Goal: Check status: Check status

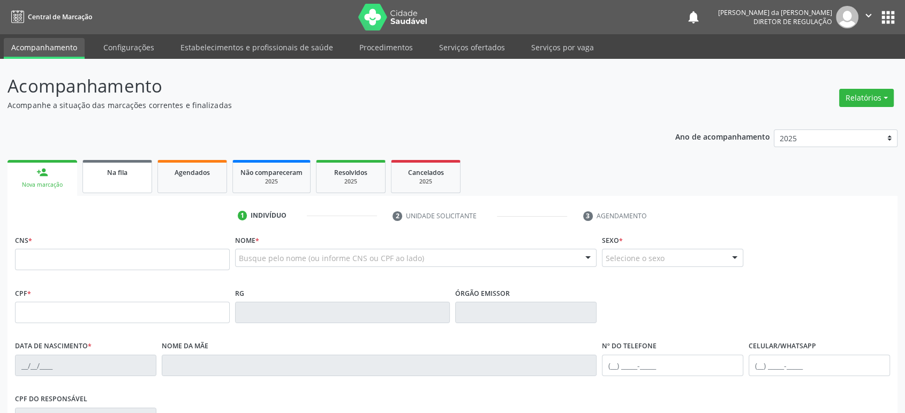
click at [110, 175] on span "Na fila" at bounding box center [117, 172] width 20 height 9
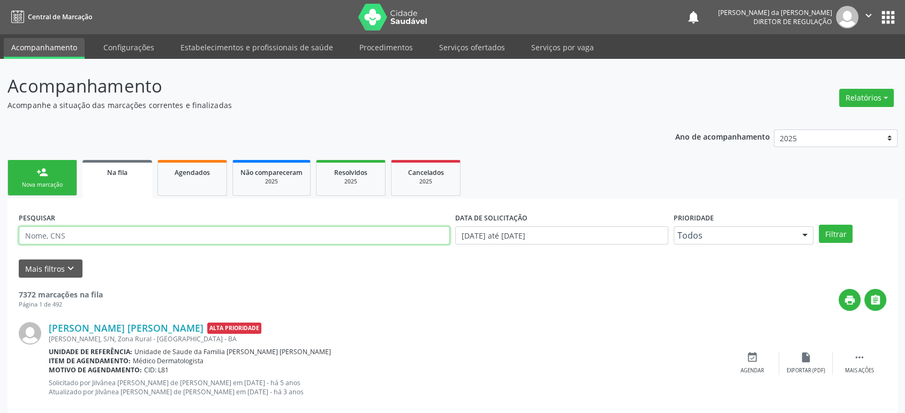
click at [97, 231] on input "text" at bounding box center [234, 235] width 431 height 18
paste input "[PERSON_NAME] DOS [PERSON_NAME]"
click at [818, 225] on button "Filtrar" at bounding box center [835, 234] width 34 height 18
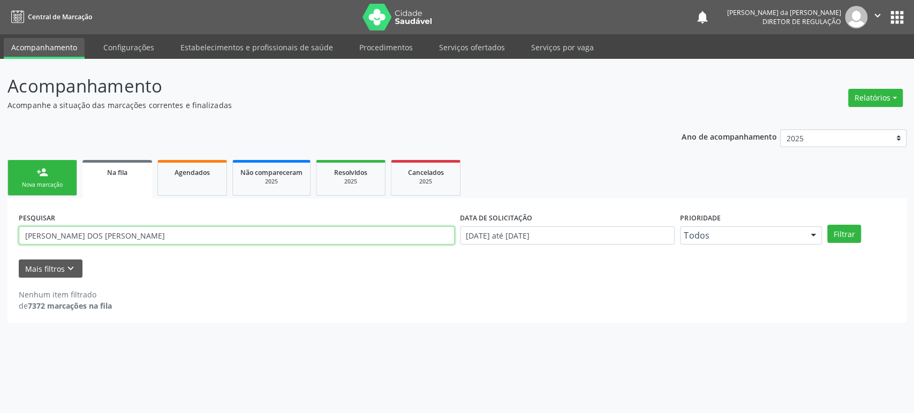
click at [156, 235] on input "[PERSON_NAME] DOS [PERSON_NAME]" at bounding box center [237, 235] width 436 height 18
click at [827, 225] on button "Filtrar" at bounding box center [844, 234] width 34 height 18
drag, startPoint x: 155, startPoint y: 234, endPoint x: 73, endPoint y: 238, distance: 82.5
click at [73, 238] on input "[PERSON_NAME] DOS [PERSON_NAME]" at bounding box center [237, 235] width 436 height 18
click at [827, 225] on button "Filtrar" at bounding box center [844, 234] width 34 height 18
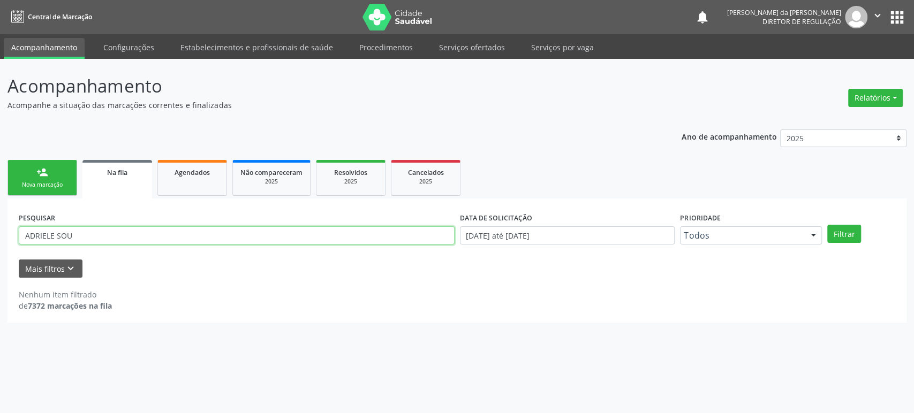
click at [179, 230] on input "ADRIELE SOU" at bounding box center [237, 235] width 436 height 18
paste input "[PERSON_NAME] [PERSON_NAME]"
click at [827, 225] on button "Filtrar" at bounding box center [844, 234] width 34 height 18
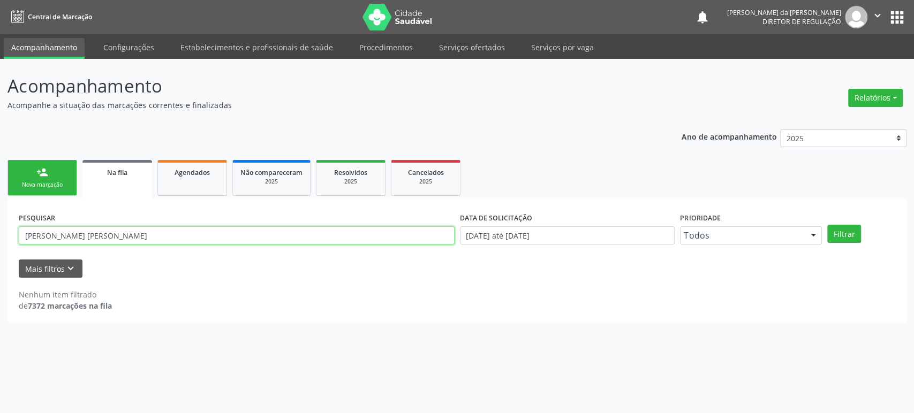
drag, startPoint x: 227, startPoint y: 234, endPoint x: 149, endPoint y: 242, distance: 78.0
click at [149, 242] on input "[PERSON_NAME] [PERSON_NAME]" at bounding box center [237, 235] width 436 height 18
click at [224, 230] on input "[PERSON_NAME] [PERSON_NAME]" at bounding box center [237, 235] width 436 height 18
click at [827, 225] on button "Filtrar" at bounding box center [844, 234] width 34 height 18
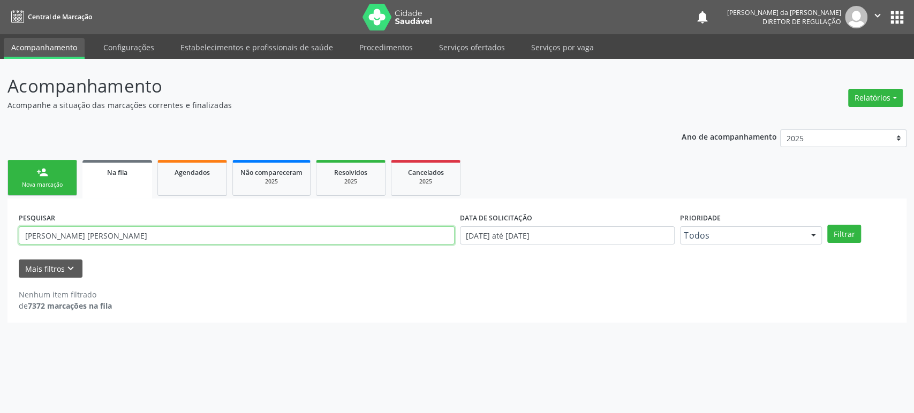
click at [180, 238] on input "[PERSON_NAME] [PERSON_NAME]" at bounding box center [237, 235] width 436 height 18
paste input "[PERSON_NAME]"
click at [827, 225] on button "Filtrar" at bounding box center [844, 234] width 34 height 18
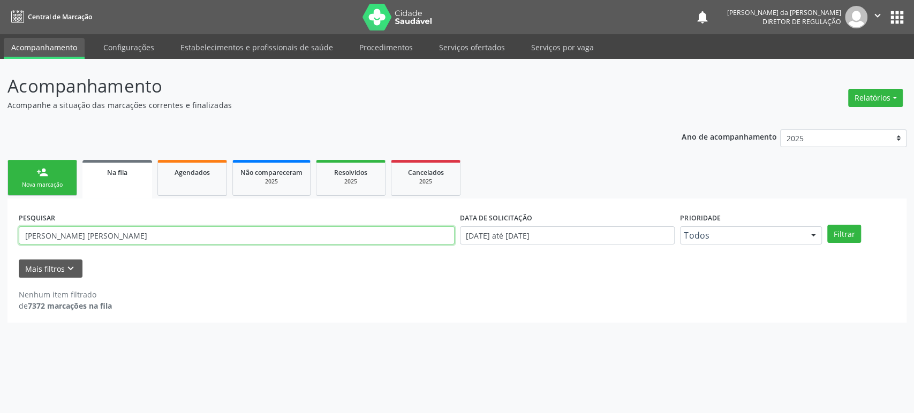
click at [69, 241] on input "[PERSON_NAME] [PERSON_NAME]" at bounding box center [237, 235] width 436 height 18
paste input "[PERSON_NAME] [PERSON_NAME]"
click at [827, 225] on button "Filtrar" at bounding box center [844, 234] width 34 height 18
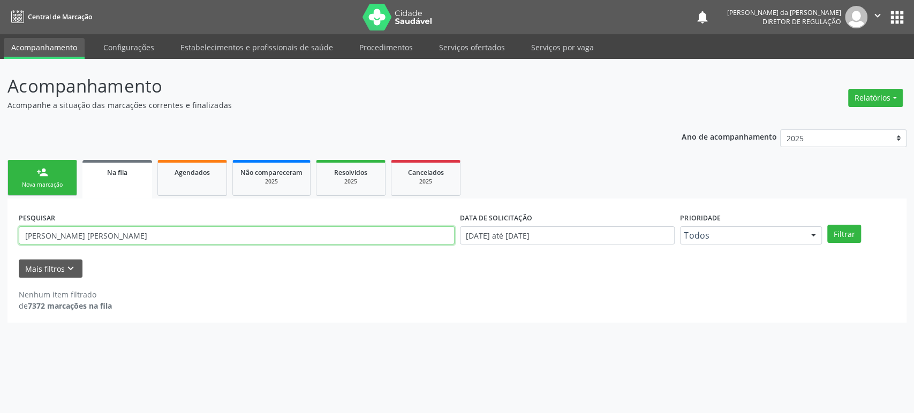
drag, startPoint x: 133, startPoint y: 236, endPoint x: 73, endPoint y: 239, distance: 60.1
click at [73, 239] on input "[PERSON_NAME] [PERSON_NAME]" at bounding box center [237, 235] width 436 height 18
click at [827, 225] on button "Filtrar" at bounding box center [844, 234] width 34 height 18
drag, startPoint x: 65, startPoint y: 234, endPoint x: 52, endPoint y: 234, distance: 12.3
click at [52, 234] on input "[PERSON_NAME]" at bounding box center [237, 235] width 436 height 18
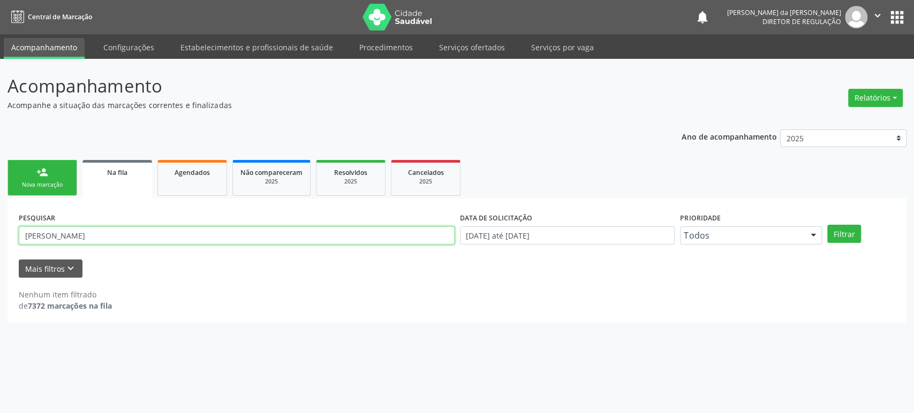
click at [827, 225] on button "Filtrar" at bounding box center [844, 234] width 34 height 18
click at [79, 239] on input "[PERSON_NAME]" at bounding box center [237, 235] width 436 height 18
paste input "[PERSON_NAME]"
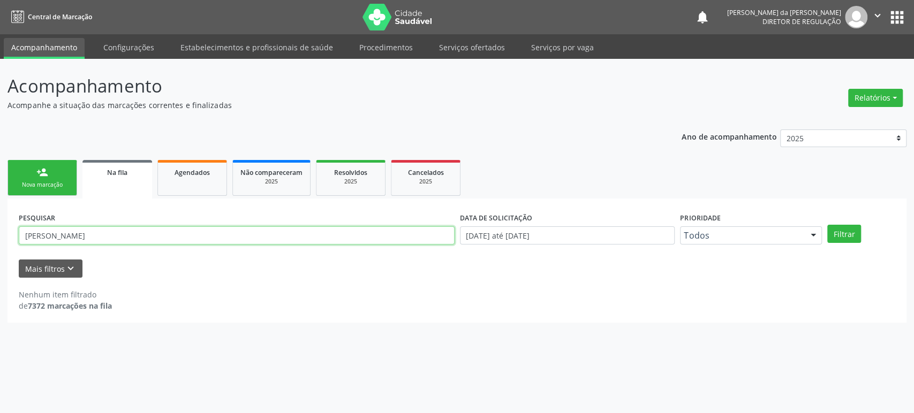
click at [827, 225] on button "Filtrar" at bounding box center [844, 234] width 34 height 18
drag, startPoint x: 110, startPoint y: 235, endPoint x: 58, endPoint y: 231, distance: 52.1
click at [58, 231] on input "[PERSON_NAME]" at bounding box center [237, 235] width 436 height 18
type input "MIRALVA"
click at [827, 225] on button "Filtrar" at bounding box center [844, 234] width 34 height 18
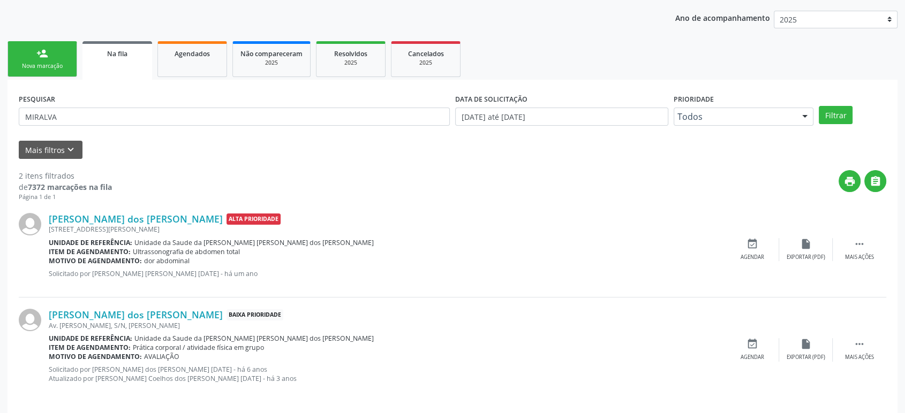
scroll to position [125, 0]
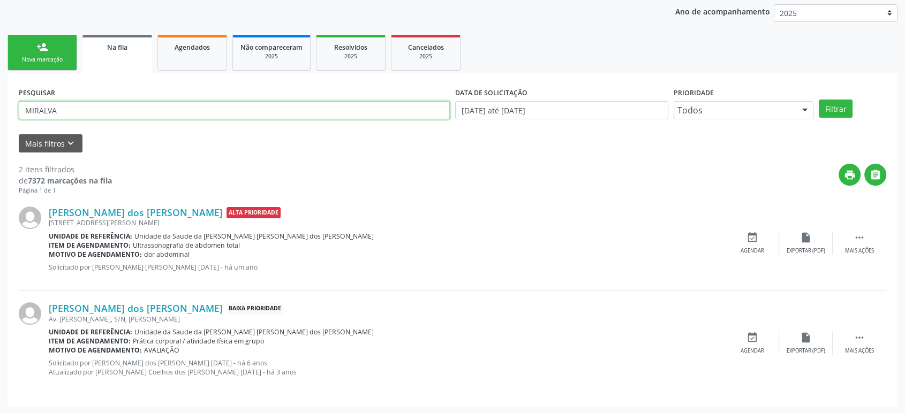
click at [61, 108] on input "MIRALVA" at bounding box center [234, 110] width 431 height 18
